Goal: Check status: Check status

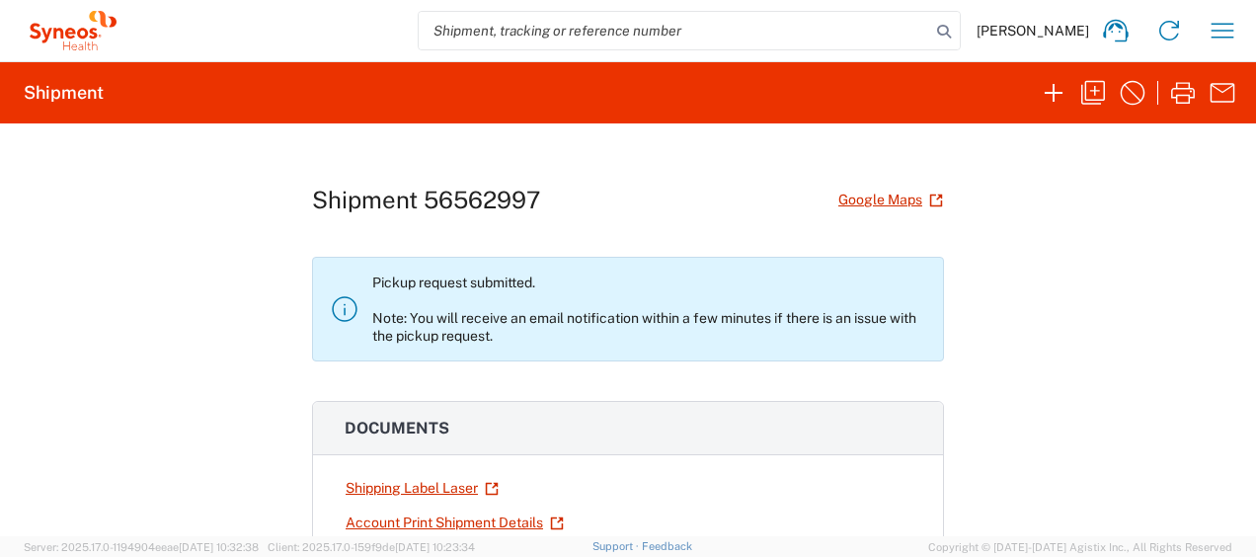
scroll to position [326, 0]
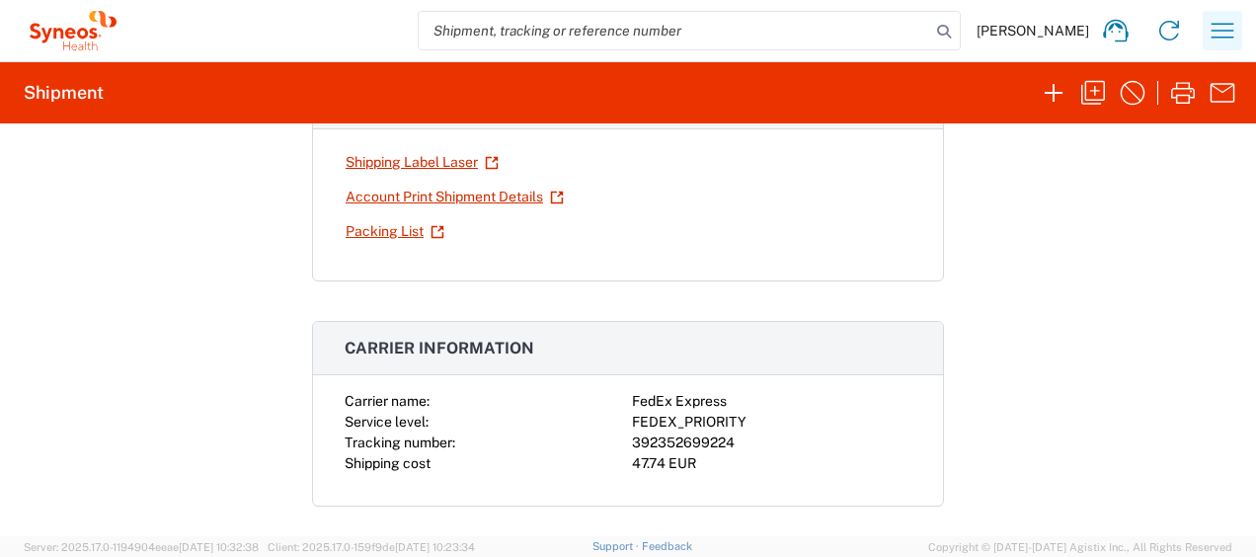
click at [1220, 24] on icon "button" at bounding box center [1222, 30] width 23 height 15
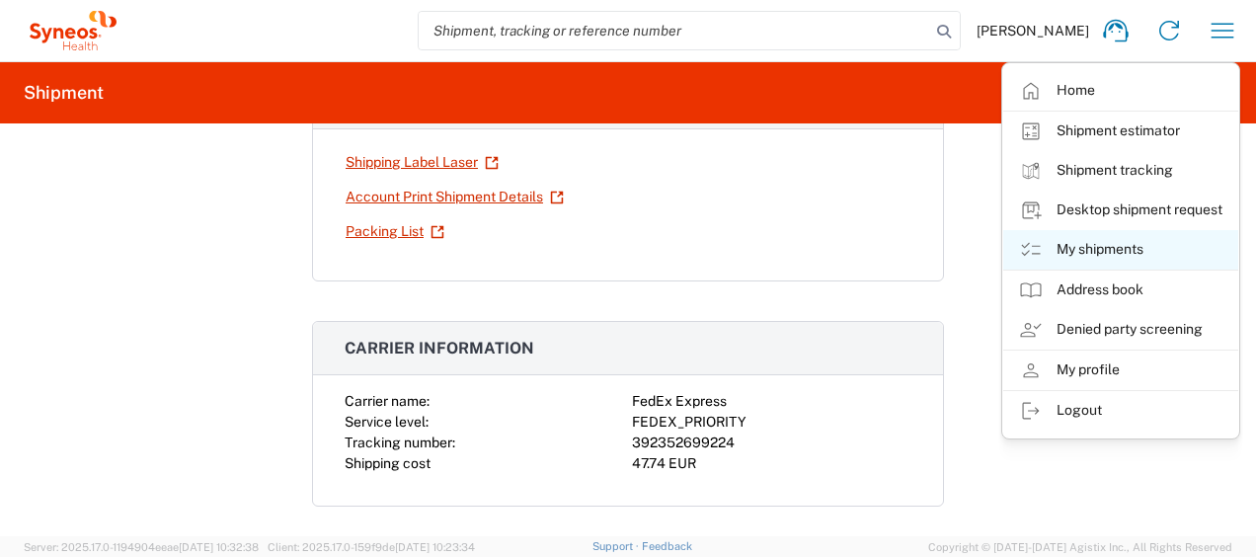
click at [1100, 247] on link "My shipments" at bounding box center [1120, 249] width 235 height 39
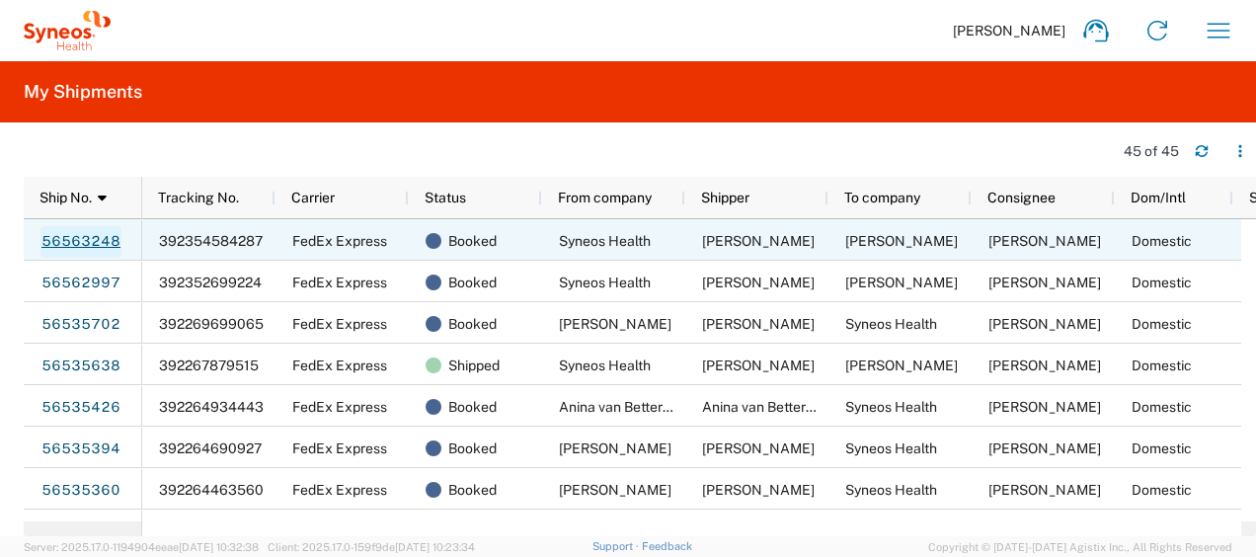
click at [101, 238] on link "56563248" at bounding box center [80, 242] width 81 height 32
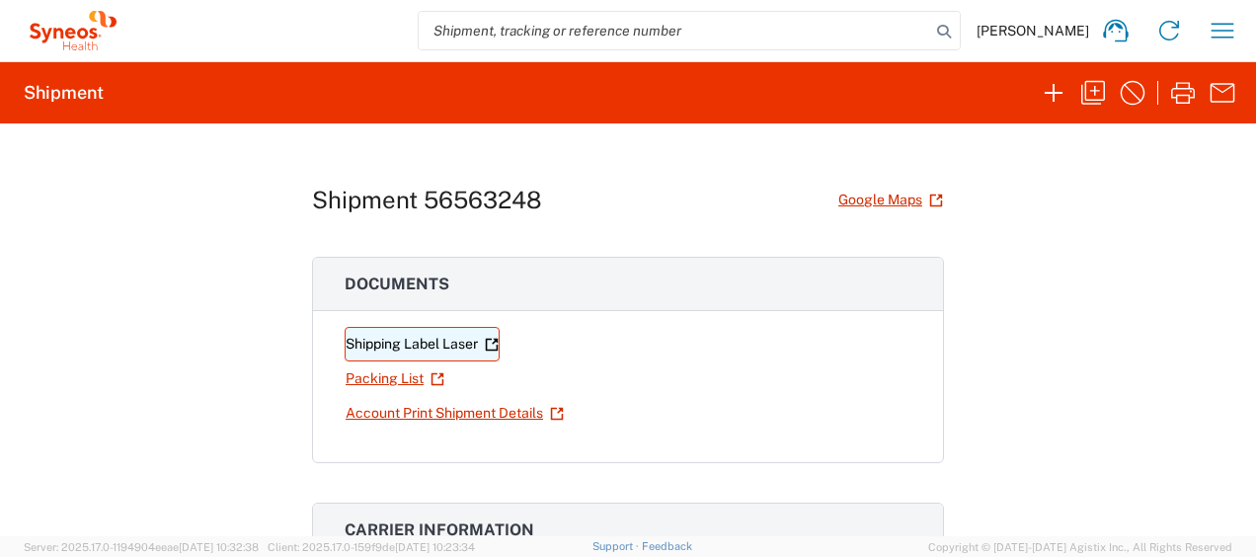
click at [424, 344] on link "Shipping Label Laser" at bounding box center [422, 344] width 155 height 35
